Goal: Contribute content: Add original content to the website for others to see

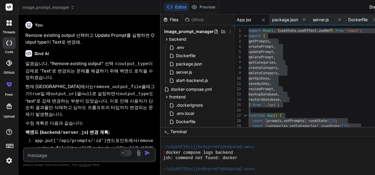
scroll to position [715, 0]
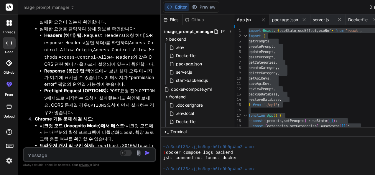
click at [73, 152] on textarea at bounding box center [78, 153] width 109 height 11
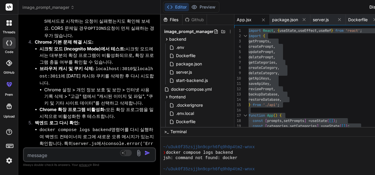
click at [70, 155] on textarea at bounding box center [78, 153] width 109 height 11
click at [58, 152] on textarea at bounding box center [78, 153] width 109 height 11
paste textarea "Category: Image \n"
type textarea "Category: Image \n"
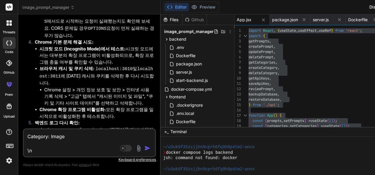
type textarea "x"
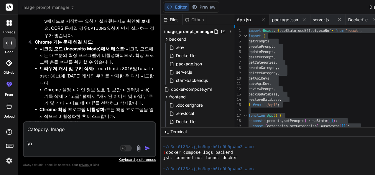
type textarea "Category: Image \n"
type textarea "x"
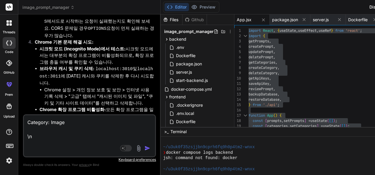
type textarea "Category: Image \n \"
type textarea "x"
type textarea "Category: Image \n \m"
type textarea "x"
type textarea "Category: Image \n \"
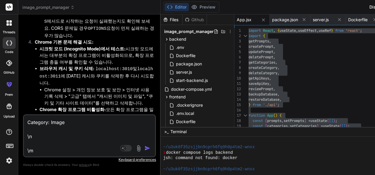
type textarea "x"
type textarea "Category: Image \n \ㅡ"
type textarea "x"
type textarea "Category: Image \n \"
type textarea "x"
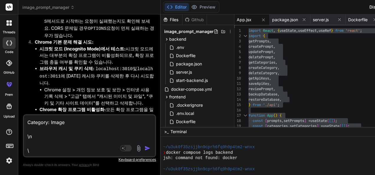
type textarea "Category: Image \n \n"
type textarea "x"
type textarea "Category: Image \n \nㅇ"
type textarea "x"
type textarea "Category: Image \n \n이"
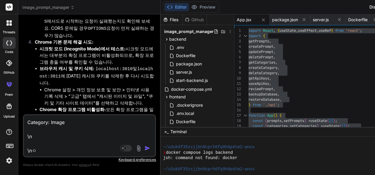
type textarea "x"
type textarea "Category: Image \n \n이"
type textarea "x"
type textarea "Category: Image \n \n이 ㅊ"
type textarea "x"
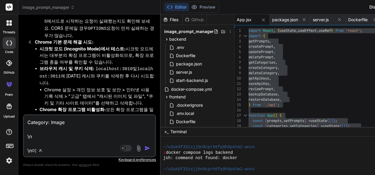
type textarea "Category: Image \n \n이 추"
type textarea "x"
type textarea "Category: Image \n \n이 축"
type textarea "x"
type textarea "Category: Image \n \n이 추가"
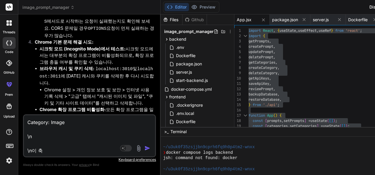
type textarea "x"
type textarea "Category: Image \n \n이 추갈"
type textarea "x"
type textarea "Category: Image \n \n이 추가로"
type textarea "x"
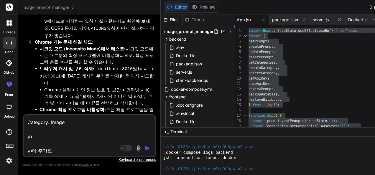
type textarea "Category: Image \n \n이 추가로"
type textarea "x"
type textarea "Category: Image \n \n이 추가로 ㅂ"
type textarea "x"
type textarea "Category: Image \n \n이 추가로 보"
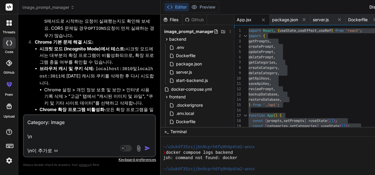
type textarea "x"
type textarea "Category: Image \n \n이 추가로 ㅂ"
type textarea "x"
type textarea "Category: Image \n \n이 추가로"
type textarea "x"
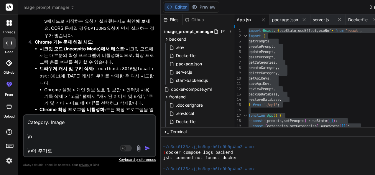
type textarea "Category: Image \n \n이 추가로 ㅍ"
type textarea "x"
type textarea "Category: Image \n \n이 추가로 표"
type textarea "x"
type textarea "Category: Image \n \n이 추가로 푯"
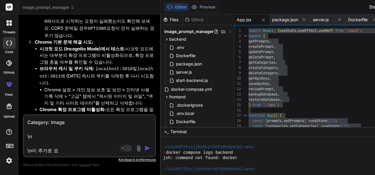
type textarea "x"
type textarea "Category: Image \n \n이 추가로 표시"
type textarea "x"
type textarea "Category: Image \n \n이 추가로 표싣"
type textarea "x"
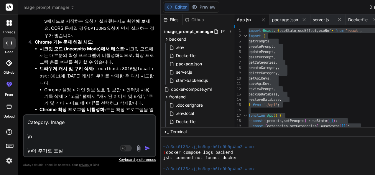
type textarea "Category: Image \n \n이 추가로 표시도"
type textarea "x"
type textarea "Category: Image \n \n이 추가로 표시되"
type textarea "x"
type textarea "Category: Image \n \n이 추가로 표시됨"
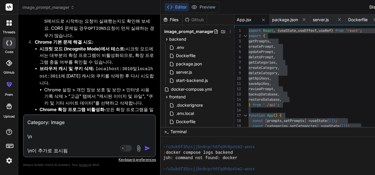
type textarea "x"
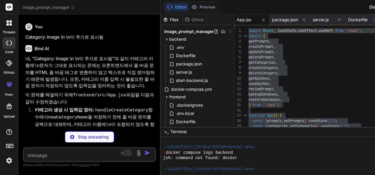
scroll to position [8597, 0]
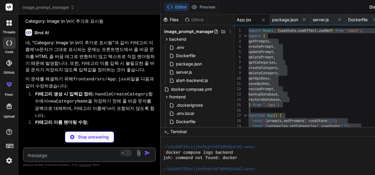
type textarea "x"
type textarea "} export default App;"
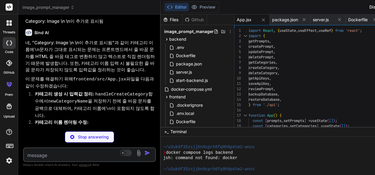
type textarea "x"
type textarea "</ul> </div> </div> </div> ); } export default App;"
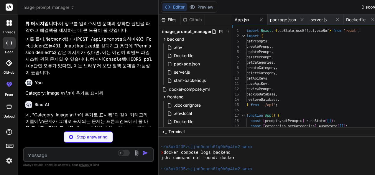
type textarea "x"
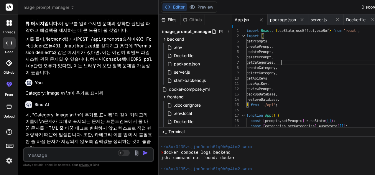
type textarea "import React, { useState, useEffect, useRef } from 'react'; import { getPrompts…"
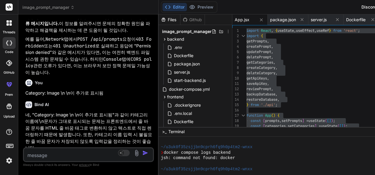
click at [72, 153] on textarea at bounding box center [78, 153] width 108 height 11
type textarea "ㅑ"
type textarea "x"
type textarea "i"
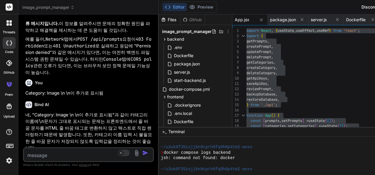
type textarea "x"
type textarea "im"
type textarea "x"
type textarea "ima"
type textarea "x"
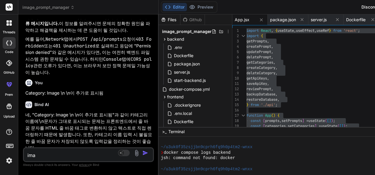
type textarea "imag"
type textarea "x"
type textarea "image"
type textarea "x"
type textarea "image"
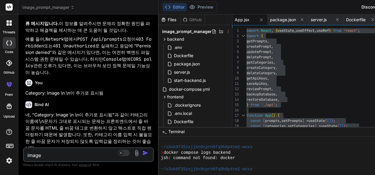
type textarea "x"
type textarea "image t"
type textarea "x"
type textarea "image ty"
type textarea "x"
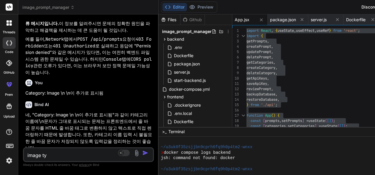
type textarea "image typ"
type textarea "x"
type textarea "image type"
type textarea "x"
type textarea "image type"
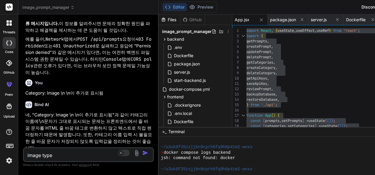
type textarea "x"
type textarea "image type p"
type textarea "x"
type textarea "image type pr"
type textarea "x"
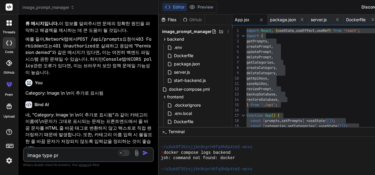
type textarea "image type pro"
type textarea "x"
type textarea "image type prom"
type textarea "x"
type textarea "image type promp"
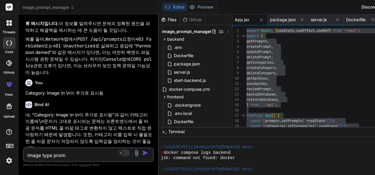
type textarea "x"
type textarea "image type prompt"
type textarea "x"
type textarea "image type promptㅇ"
type textarea "x"
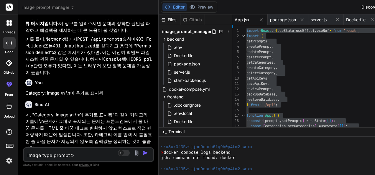
type textarea "image type prompt에"
type textarea "x"
type textarea "image type prompt엣"
type textarea "x"
type textarea "image type prompt에서"
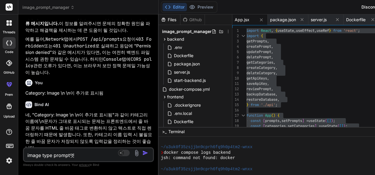
type textarea "x"
type textarea "image type prompt에서"
type textarea "x"
type textarea "image type prompt에서 ㅇ"
type textarea "x"
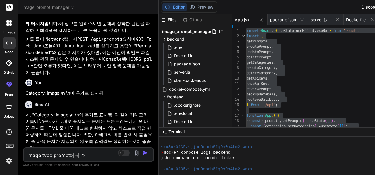
type textarea "image type prompt에서 [PERSON_NAME]"
type textarea "x"
type textarea "image type prompt에서 임"
type textarea "x"
type textarea "image type prompt에서 이미"
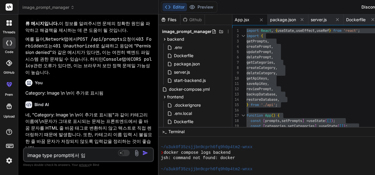
type textarea "x"
type textarea "image type prompt에서 이밎"
type textarea "x"
type textarea "image type prompt에서 이미지"
type textarea "x"
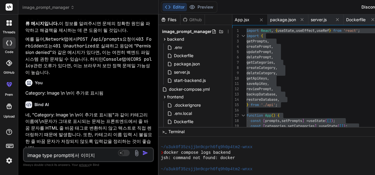
type textarea "image type prompt에서 이미질"
type textarea "x"
type textarea "image type prompt에서 이미지르"
type textarea "x"
type textarea "image type prompt에서 이미지를"
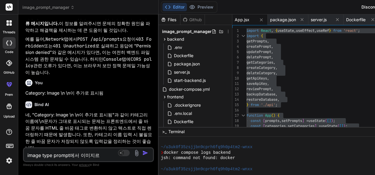
type textarea "x"
type textarea "image type prompt에서 이미지를"
type textarea "x"
type textarea "image type prompt에서 이미지를 ㅊ"
type textarea "x"
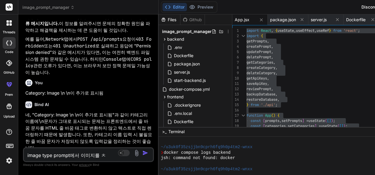
type textarea "image type prompt에서 이미지를 처"
type textarea "x"
type textarea "image type prompt에서 이미지를 첨"
type textarea "x"
type textarea "image type prompt에서 이미지를 처"
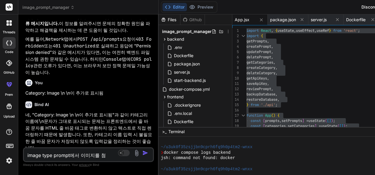
type textarea "x"
type textarea "image type prompt에서 이미지를 ㅊ"
type textarea "x"
type textarea "image type prompt에서 이미지를"
type textarea "x"
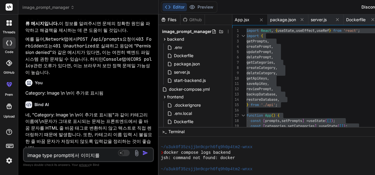
type textarea "image type prompt에서 이미지를 ㅈ"
type textarea "x"
type textarea "image type prompt에서 이미지를 저"
type textarea "x"
type textarea "image type prompt에서 이미지를 정"
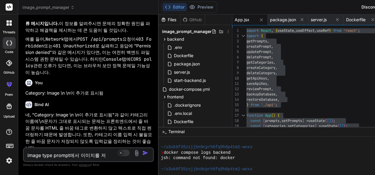
type textarea "x"
type textarea "image type prompt에서 이미지를 저"
type textarea "x"
type textarea "image type prompt에서 이미지를 젖"
type textarea "x"
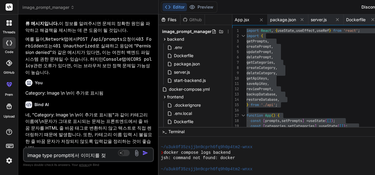
type textarea "image type prompt에서 이미지를 저자"
type textarea "x"
type textarea "image type prompt에서 이미지를 저장"
type textarea "x"
type textarea "image type prompt에서 이미지를 저장ㅎ"
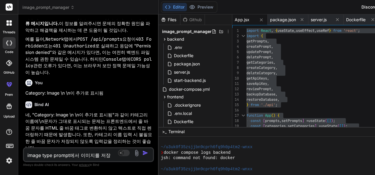
type textarea "x"
type textarea "image type prompt에서 이미지를 저장해"
type textarea "x"
type textarea "image type prompt에서 이미지를 저장햇"
type textarea "x"
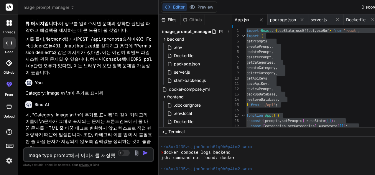
type textarea "image type prompt에서 이미지를 저장해서"
type textarea "x"
type textarea "image type prompt에서 이미지를 저장해서"
type textarea "x"
type textarea "image type prompt에서 이미지를 저장해서 ㄷ"
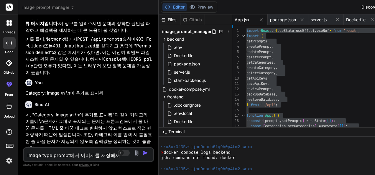
type textarea "x"
type textarea "image type prompt에서 이미지를 저장해서 드"
type textarea "x"
type textarea "image type prompt에서 이미지를 저장해서 등"
type textarea "x"
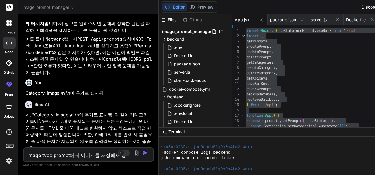
type textarea "image type prompt에서 이미지를 저장해서 등ㄹ"
type textarea "x"
type textarea "image type prompt에서 이미지를 저장해서 등로"
type textarea "x"
type textarea "image type prompt에서 이미지를 저장해서 등록"
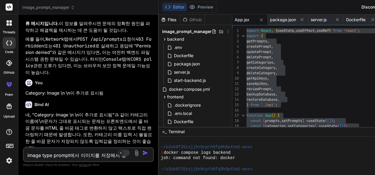
type textarea "x"
type textarea "image type prompt에서 이미지를 저장해서 등록ㅎ"
type textarea "x"
type textarea "image type prompt에서 이미지를 저장해서 등록해"
type textarea "x"
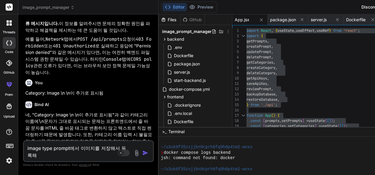
type textarea "image type prompt에서 이미지를 저장해서 등록했"
type textarea "x"
type textarea "image type prompt에서 이미지를 저장해서 등록했ㄴ"
type textarea "x"
type textarea "image type prompt에서 이미지를 저장해서 등록했느"
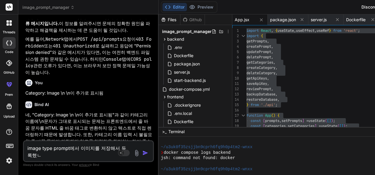
type textarea "x"
type textarea "image type prompt에서 이미지를 저장해서 등록했는"
type textarea "x"
type textarea "image type prompt에서 이미지를 저장해서 등록했는ㄷ"
type textarea "x"
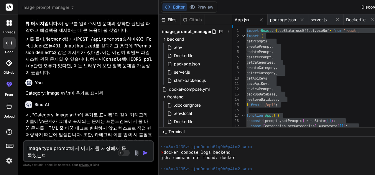
type textarea "image type prompt에서 이미지를 저장해서 등록했는데"
type textarea "x"
type textarea "image type prompt에서 이미지를 저장해서 등록했는데"
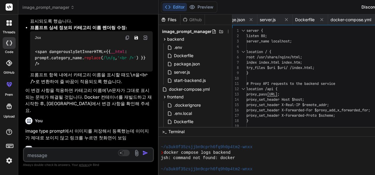
scroll to position [9068, 0]
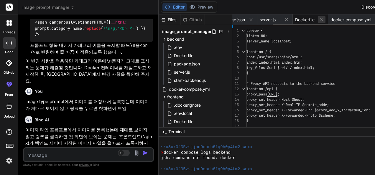
click at [323, 19] on icon at bounding box center [321, 19] width 3 height 3
click at [289, 19] on icon at bounding box center [286, 19] width 5 height 5
click at [353, 19] on icon at bounding box center [352, 19] width 5 height 5
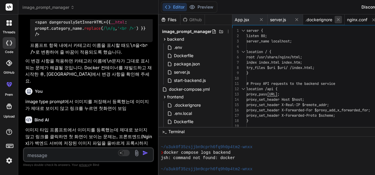
click at [340, 19] on icon at bounding box center [338, 19] width 5 height 5
click at [317, 19] on span "nginx.conf" at bounding box center [315, 20] width 20 height 6
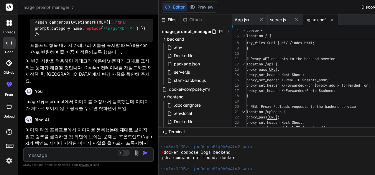
click at [335, 65] on div "proxy_set_header Host $host; proxy_set_header X-Real-IP $remote_addr; proxy_set…" at bounding box center [364, 93] width 236 height 180
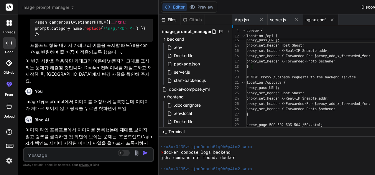
click at [333, 66] on div "proxy_set_header Host $host; proxy_set_header X-Real-IP $remote_addr; proxy_set…" at bounding box center [364, 64] width 236 height 180
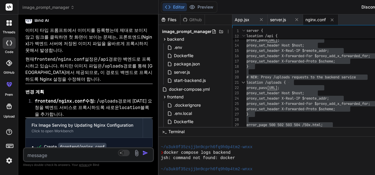
scroll to position [9168, 0]
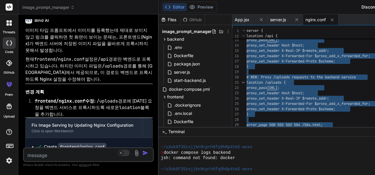
click at [66, 153] on textarea at bounding box center [78, 153] width 108 height 11
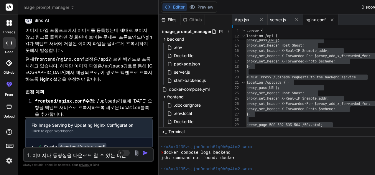
click at [131, 157] on textarea "1. 이미지나 동영상을 다운로드 할 수 있는 버튼을" at bounding box center [78, 153] width 108 height 11
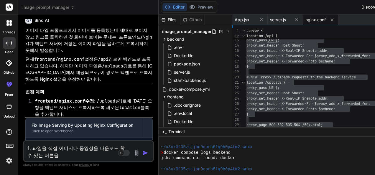
click at [77, 154] on textarea "1. 파일을 직접 이미지나 동영상을 다운로드 할 수 있는 버튼을" at bounding box center [78, 150] width 108 height 18
click at [57, 147] on textarea "1. 파일을 직접 이미지나 동영상을 다운로드 할 수 있는 버튼을" at bounding box center [78, 150] width 108 height 18
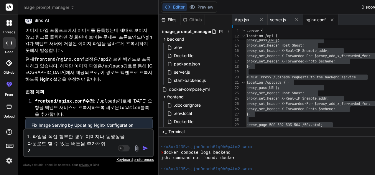
click at [73, 152] on textarea "1. 파일을 직접 첨부한 경우 이미지나 동영상을 다운로드 할 수 있는 버튼을 추가해줘 2." at bounding box center [78, 141] width 108 height 25
click at [81, 149] on textarea "1. 파일을 직접 첨부한 경우 이미지나 동영상을 다운로드 할 수 있는 버튼을 추가해줘 2." at bounding box center [78, 141] width 108 height 25
click at [54, 150] on textarea "1. 파일을 직접 첨부한 경우 이미지나 동영상을 다운로드 할 수 있는 버튼을 추가해줘 2." at bounding box center [78, 141] width 108 height 25
click at [83, 150] on textarea "1. 파일을 직접 첨부한 경우 이미지나 동영상을 다운로드 할 수 있는 버튼을 추가해줘 2. My prompt에서" at bounding box center [78, 141] width 108 height 25
paste textarea "Output Type:"
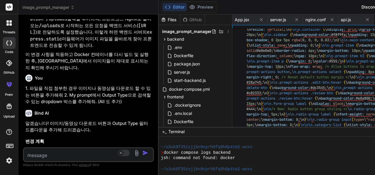
scroll to position [9409, 0]
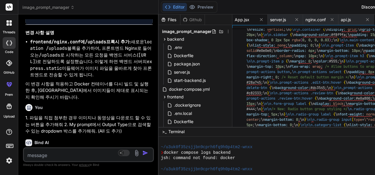
click at [246, 19] on span "App.jsx" at bounding box center [242, 20] width 15 height 6
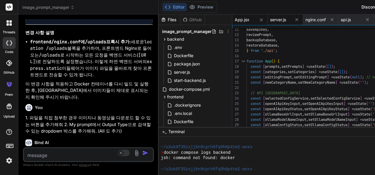
click at [280, 20] on span "server.js" at bounding box center [278, 20] width 16 height 6
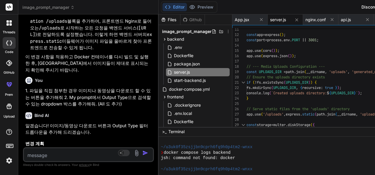
scroll to position [9468, 0]
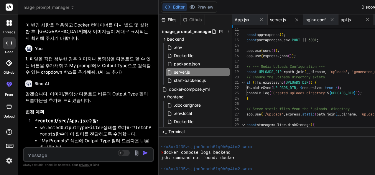
click at [347, 20] on span "api.js" at bounding box center [346, 20] width 10 height 6
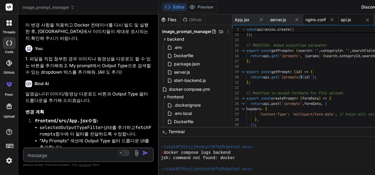
click at [315, 21] on span "nginx.conf" at bounding box center [315, 20] width 20 height 6
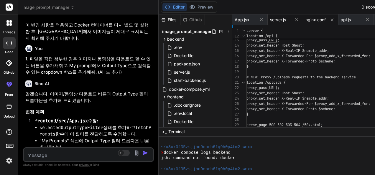
click at [286, 20] on span "server.js" at bounding box center [278, 20] width 16 height 6
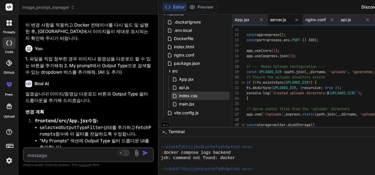
scroll to position [88, 0]
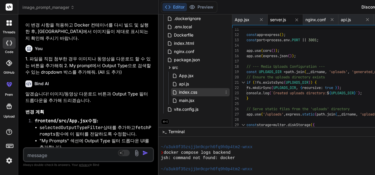
click at [196, 91] on span "index.css" at bounding box center [187, 92] width 19 height 7
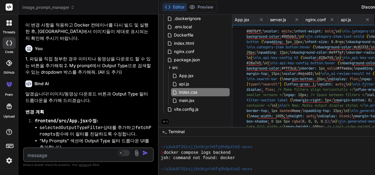
click at [83, 149] on textarea at bounding box center [78, 153] width 108 height 11
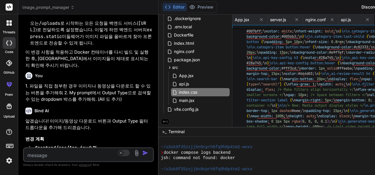
scroll to position [9440, 0]
click at [246, 19] on span "App.jsx" at bounding box center [242, 20] width 15 height 6
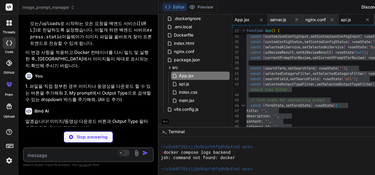
click at [348, 20] on span "api.js" at bounding box center [346, 20] width 10 height 6
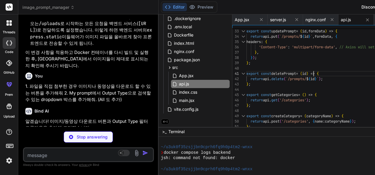
click at [316, 71] on div "// Modified to accept FormData for file uploads export const updatePrompt = ( i…" at bounding box center [364, 82] width 236 height 446
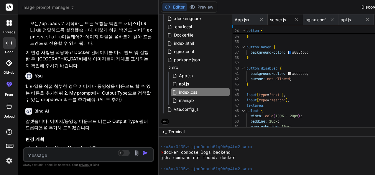
click at [283, 21] on span "server.js" at bounding box center [278, 20] width 16 height 6
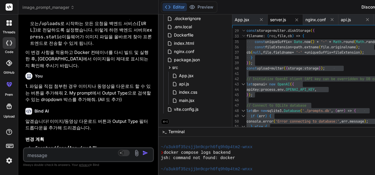
click at [281, 19] on span "server.js" at bounding box center [278, 20] width 16 height 6
click at [285, 17] on span "server.js" at bounding box center [278, 20] width 16 height 6
click at [279, 19] on span "server.js" at bounding box center [278, 20] width 16 height 6
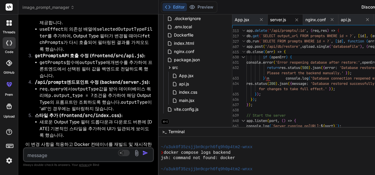
scroll to position [10061, 0]
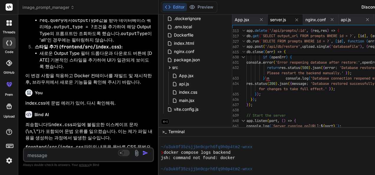
click at [90, 149] on textarea at bounding box center [78, 153] width 108 height 11
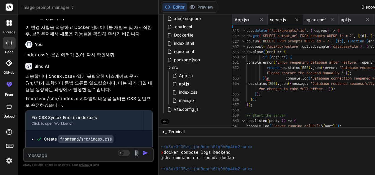
scroll to position [10123, 0]
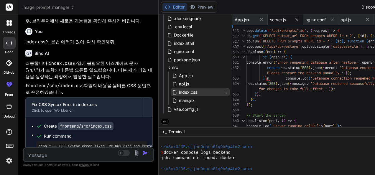
click at [193, 91] on span "index.css" at bounding box center [187, 92] width 19 height 7
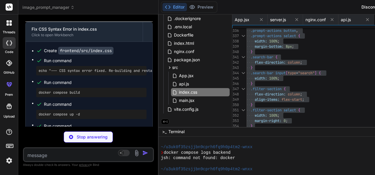
scroll to position [10198, 0]
click at [278, 20] on span "server.js" at bounding box center [278, 20] width 16 height 6
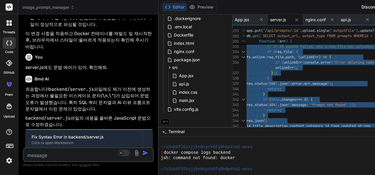
scroll to position [10391, 0]
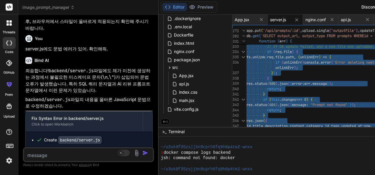
click at [75, 154] on textarea at bounding box center [78, 153] width 108 height 11
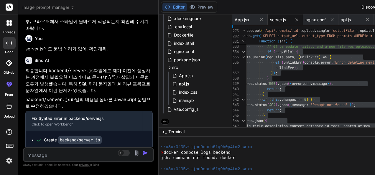
click at [43, 154] on textarea at bounding box center [78, 153] width 108 height 11
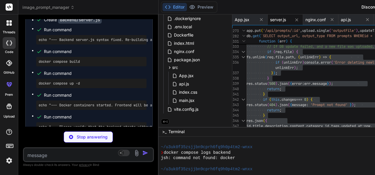
scroll to position [10532, 0]
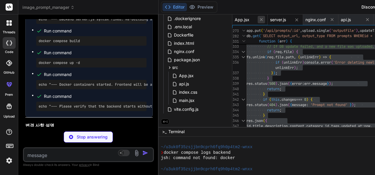
click at [264, 20] on icon at bounding box center [261, 19] width 5 height 5
click at [298, 20] on icon at bounding box center [296, 19] width 3 height 3
click at [298, 19] on icon at bounding box center [296, 19] width 3 height 3
click at [299, 19] on icon at bounding box center [296, 19] width 5 height 5
